Goal: Register for event/course

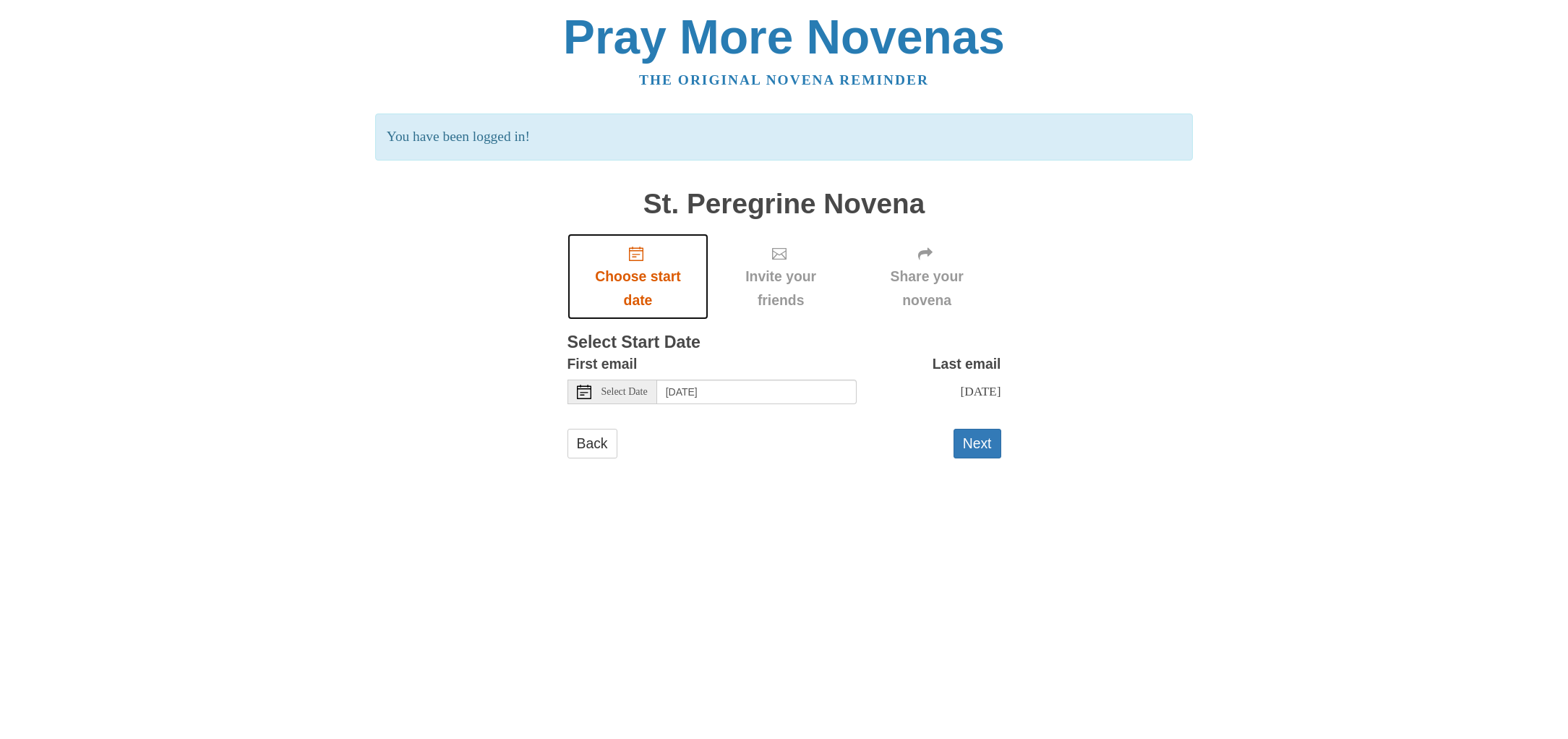
click at [637, 273] on span "Choose start date" at bounding box center [638, 287] width 112 height 47
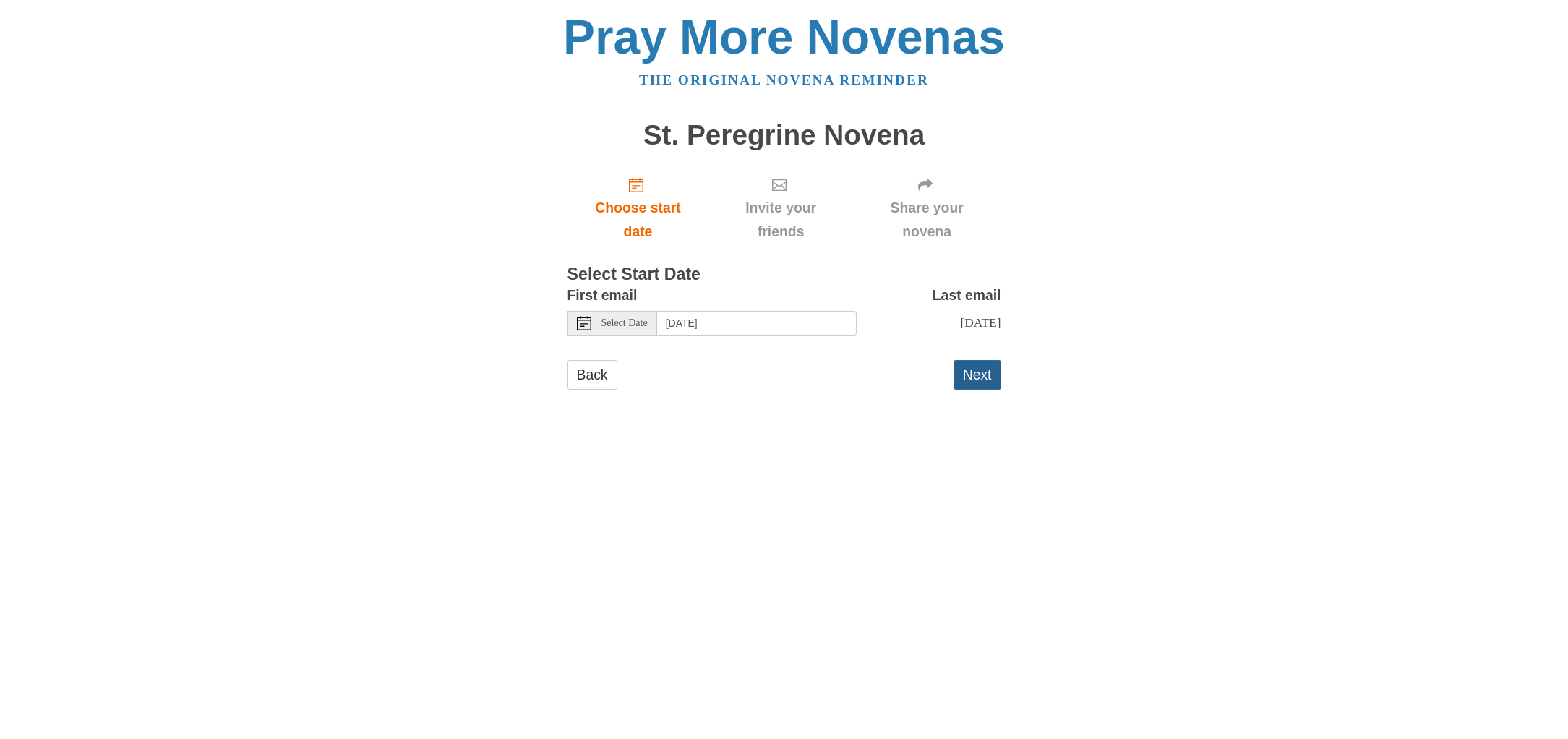
click at [982, 382] on button "Next" at bounding box center [976, 374] width 47 height 29
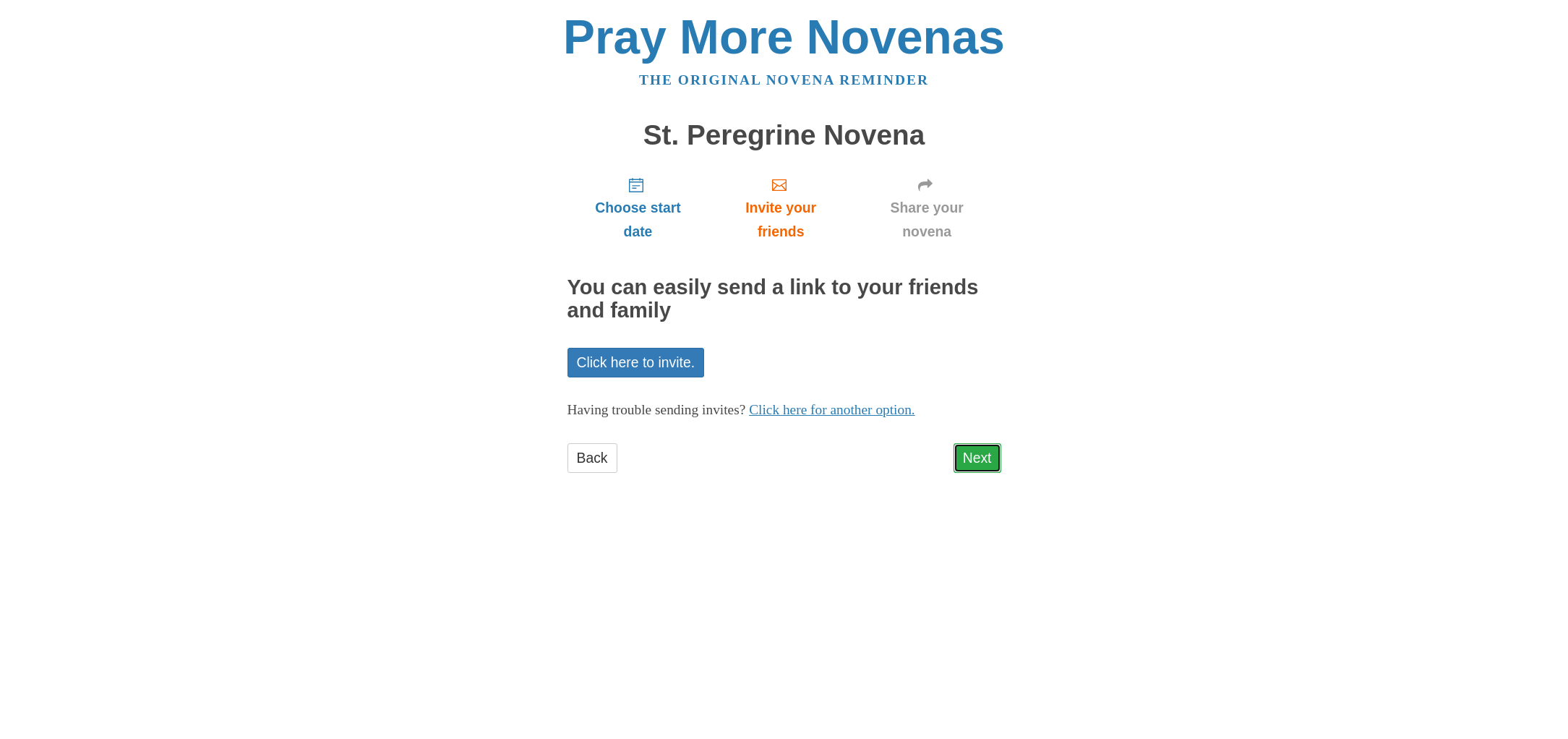
click at [976, 458] on link "Next" at bounding box center [976, 458] width 47 height 29
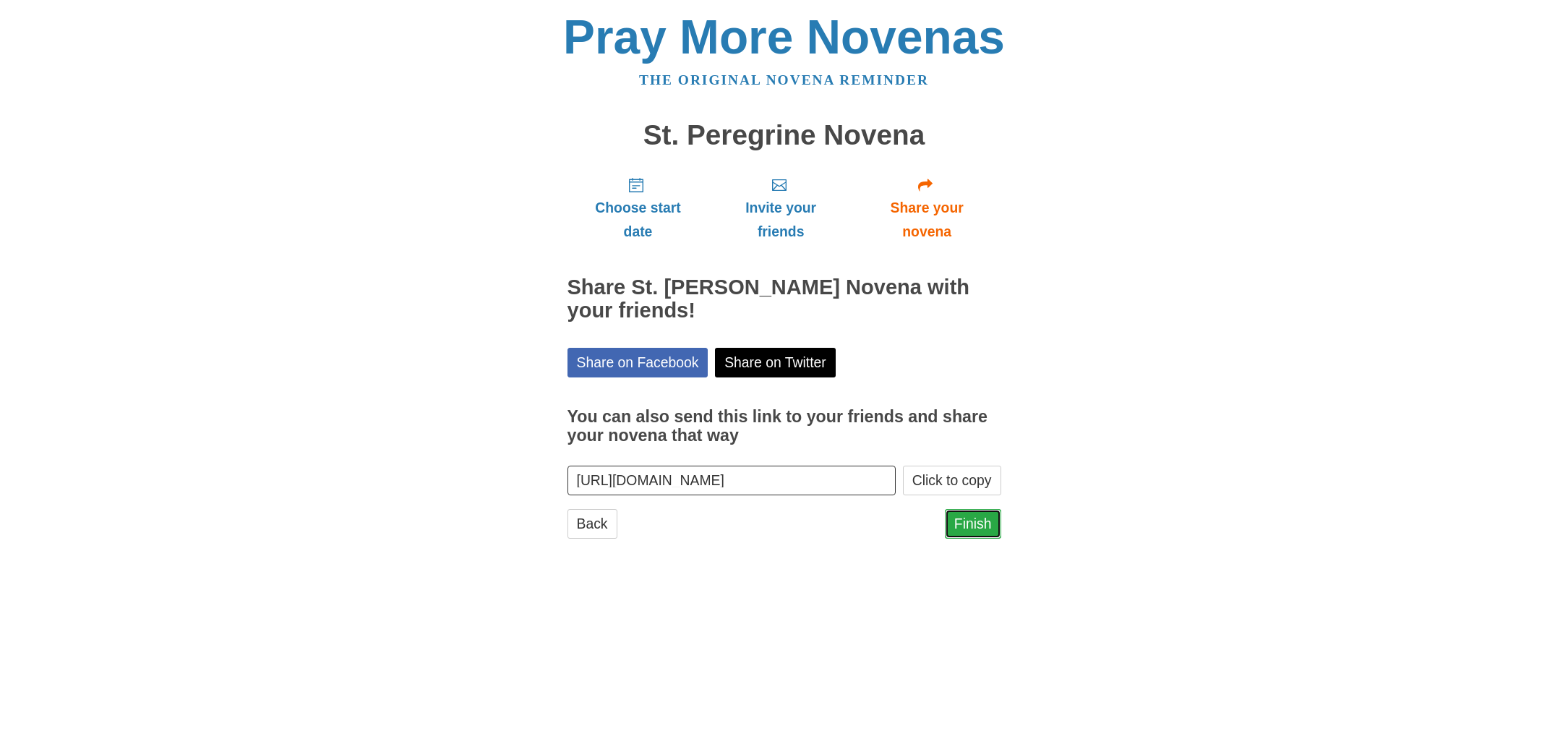
click at [983, 531] on link "Finish" at bounding box center [973, 523] width 56 height 29
